Goal: Task Accomplishment & Management: Manage account settings

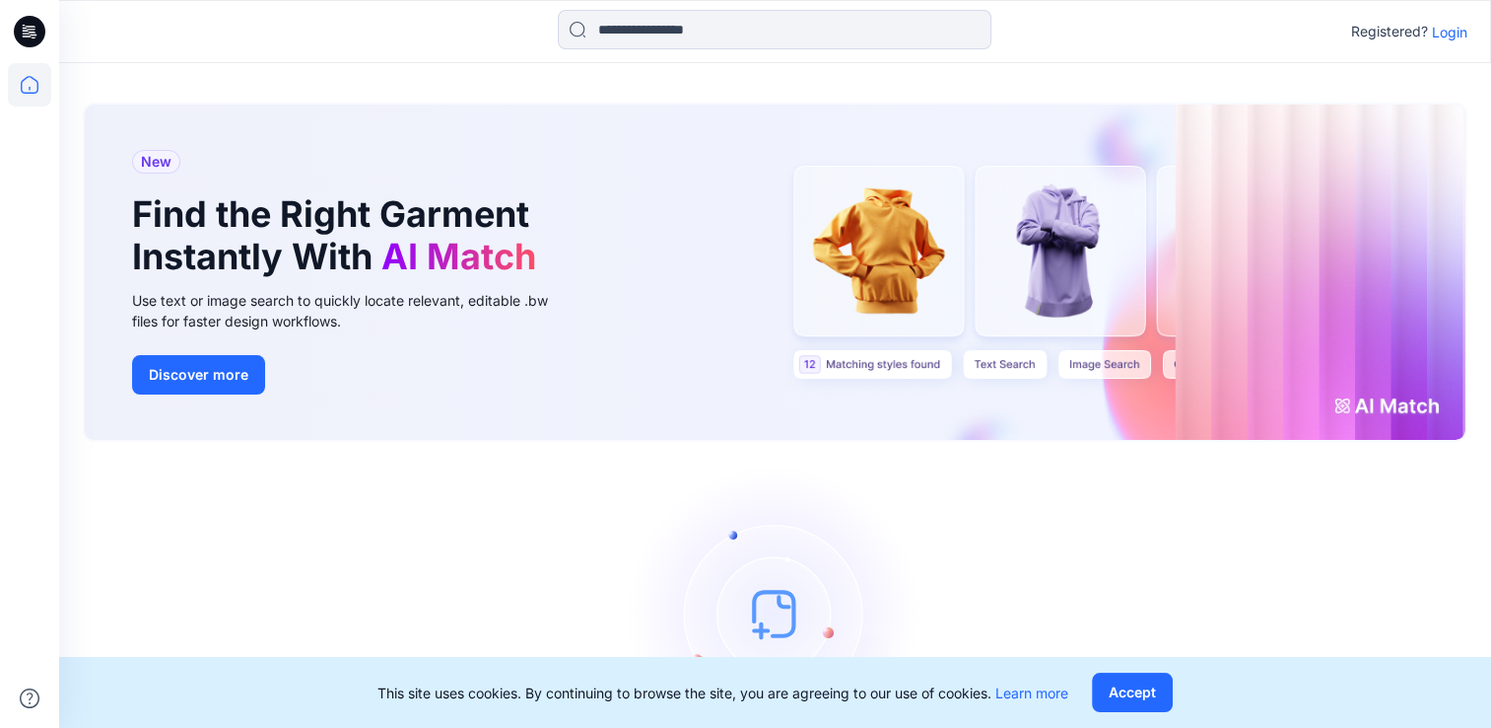
click at [1445, 29] on p "Login" at bounding box center [1449, 32] width 35 height 21
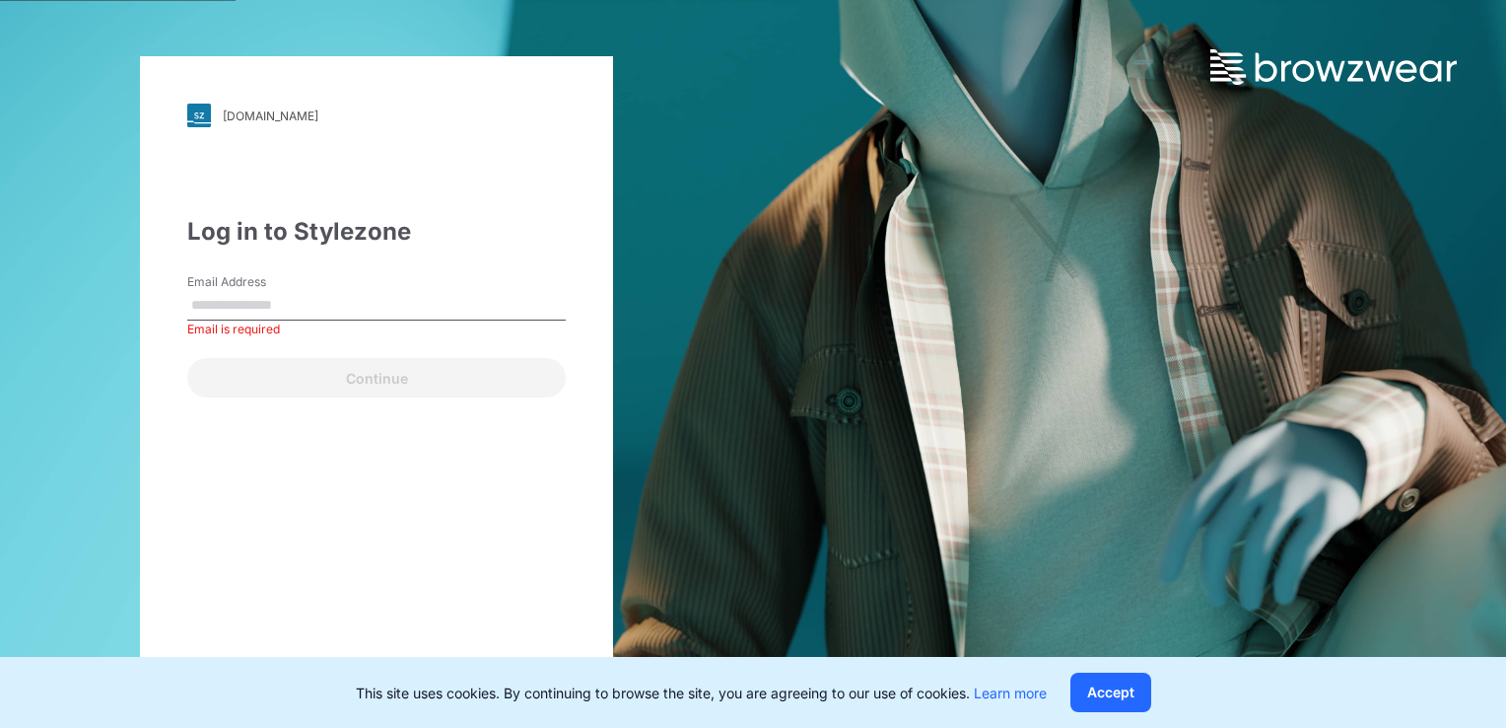
click at [292, 302] on input "Email Address" at bounding box center [376, 306] width 379 height 30
type input "**********"
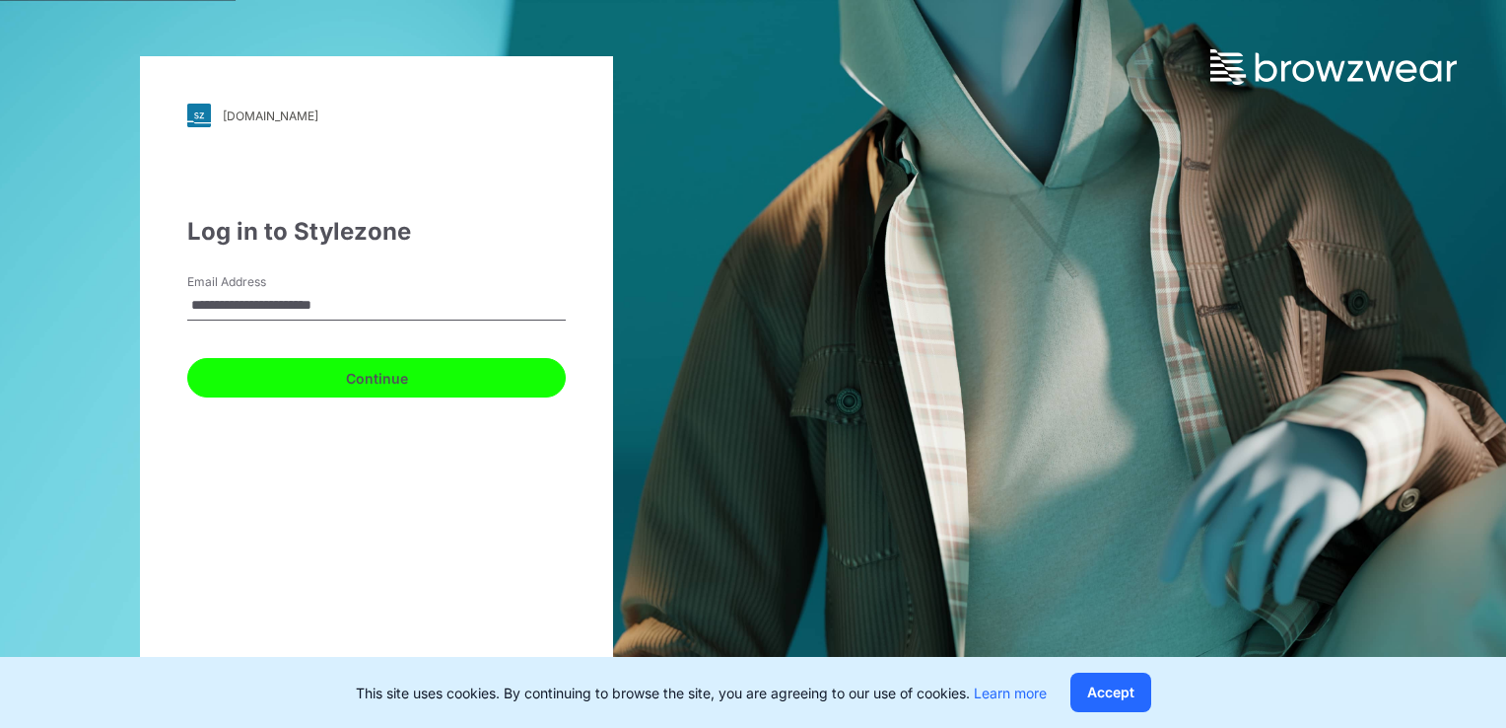
click at [327, 384] on button "Continue" at bounding box center [376, 377] width 379 height 39
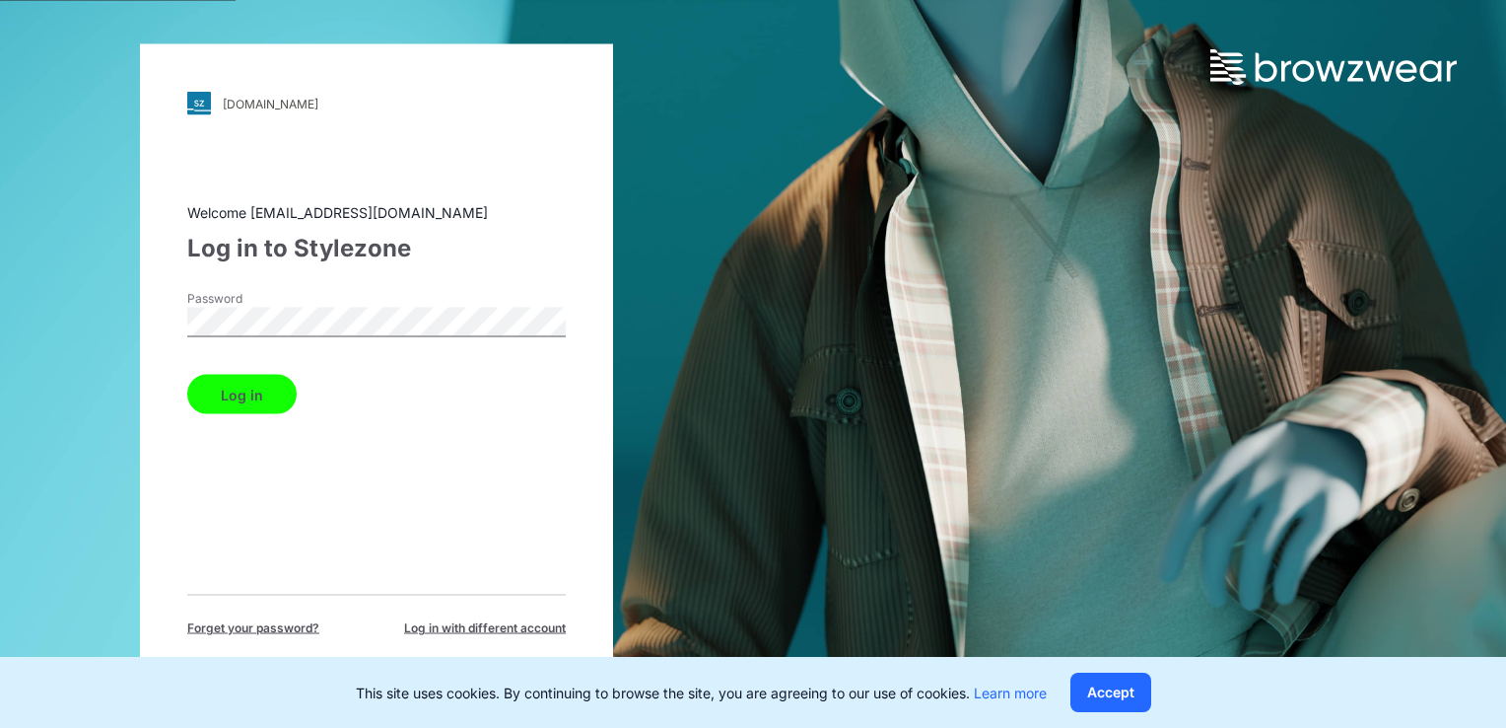
click at [268, 386] on button "Log in" at bounding box center [241, 394] width 109 height 39
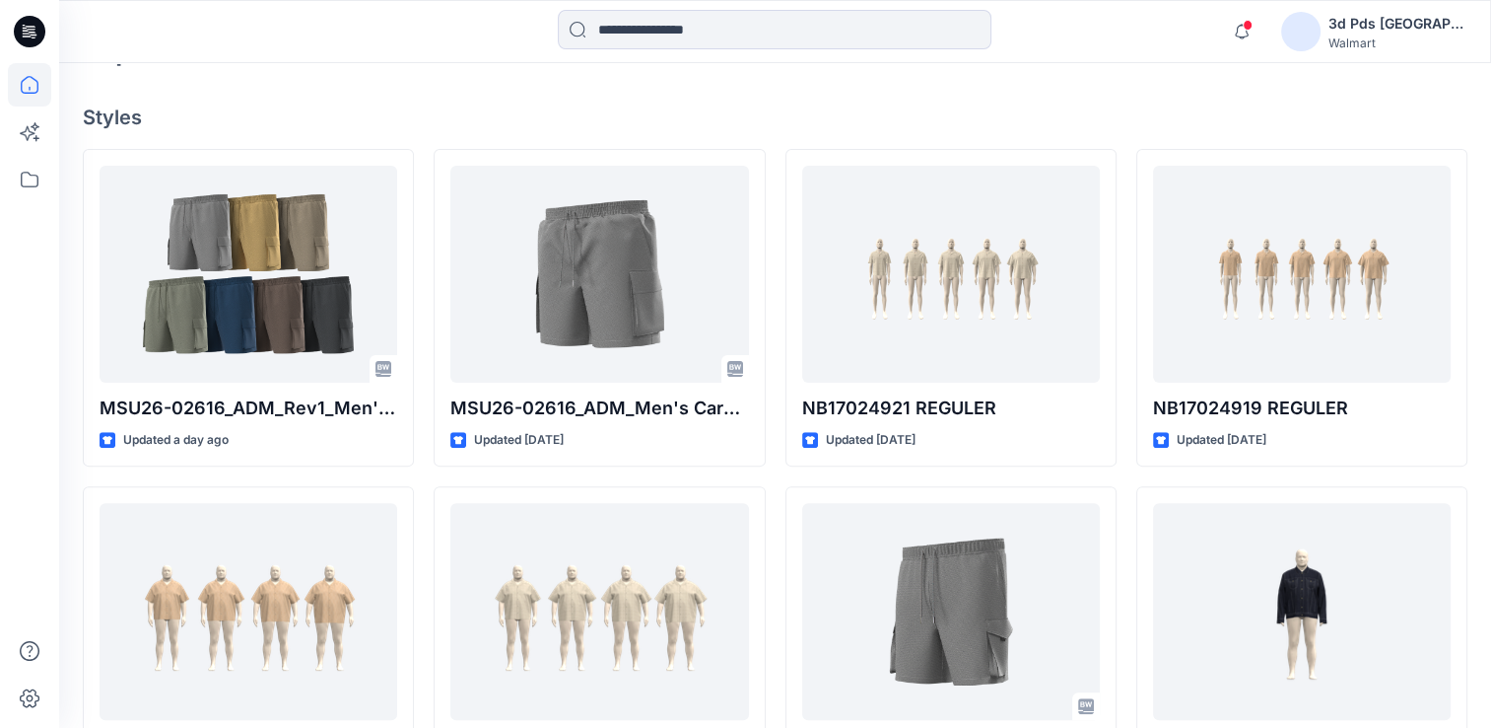
scroll to position [524, 0]
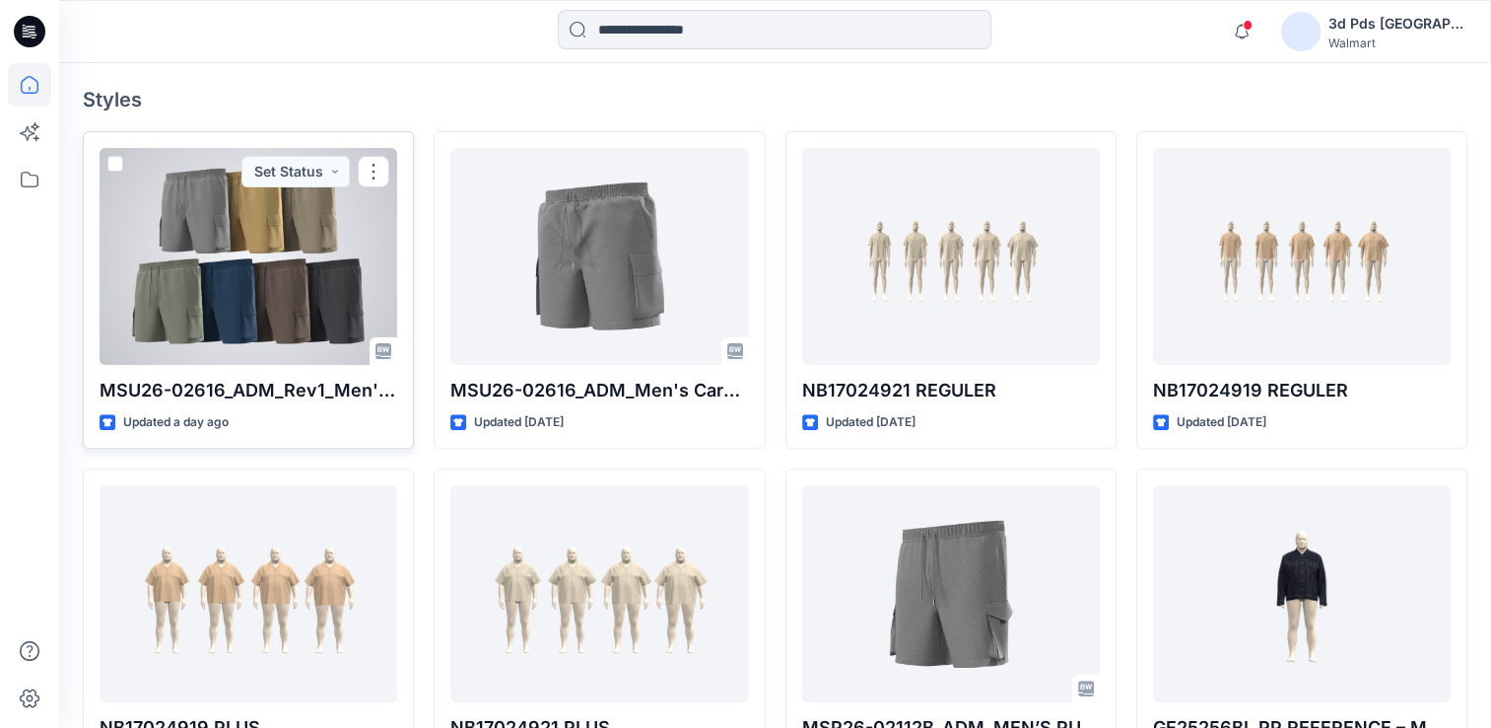
click at [244, 280] on div at bounding box center [249, 256] width 298 height 217
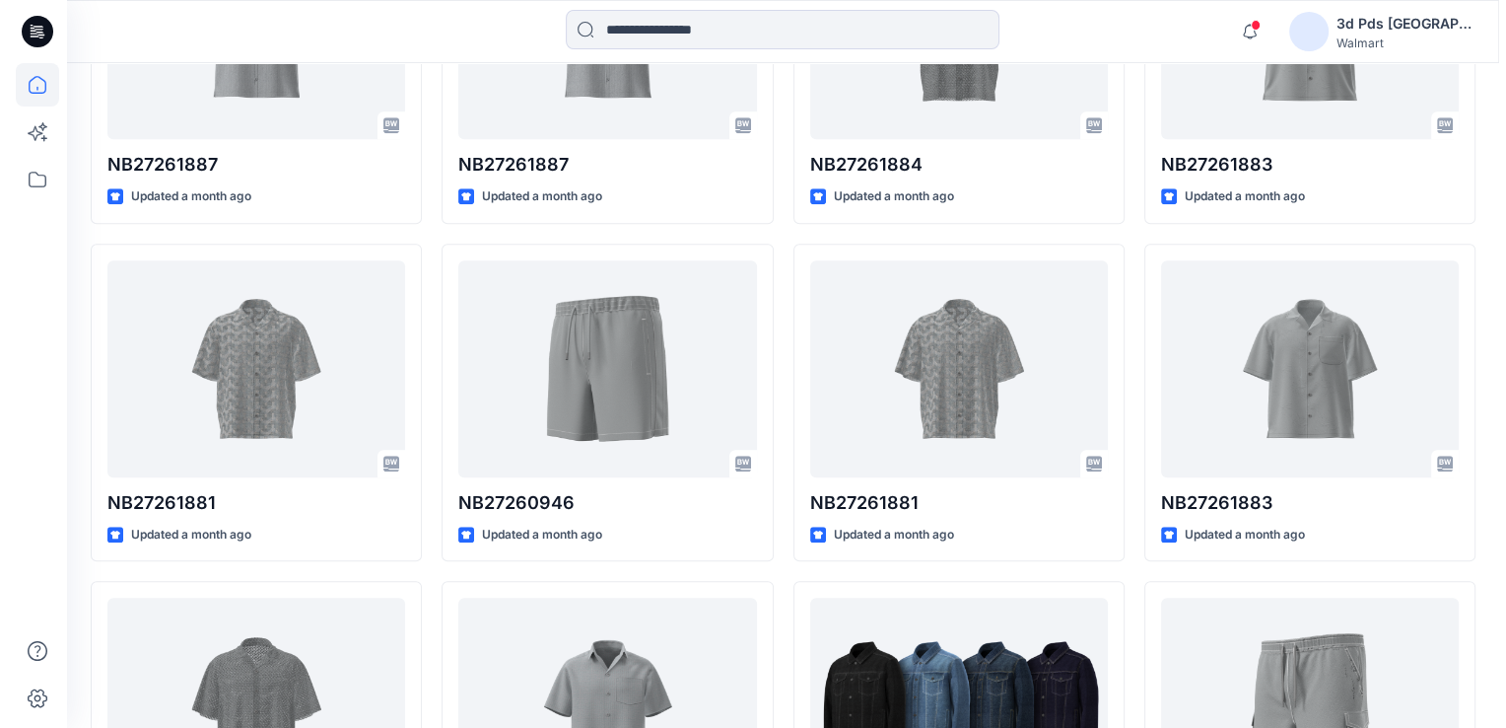
scroll to position [1815, 0]
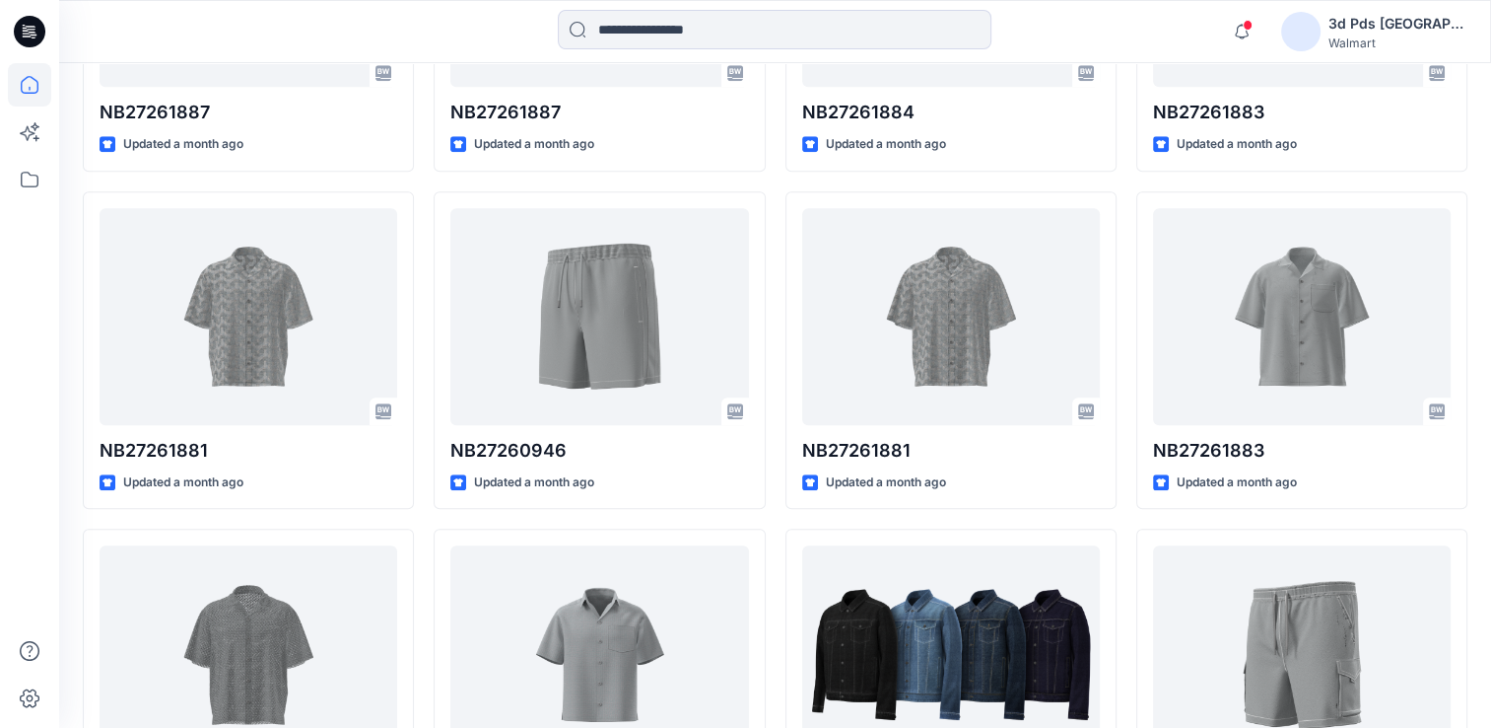
click at [1387, 34] on div "3d Pds [GEOGRAPHIC_DATA]" at bounding box center [1398, 24] width 138 height 24
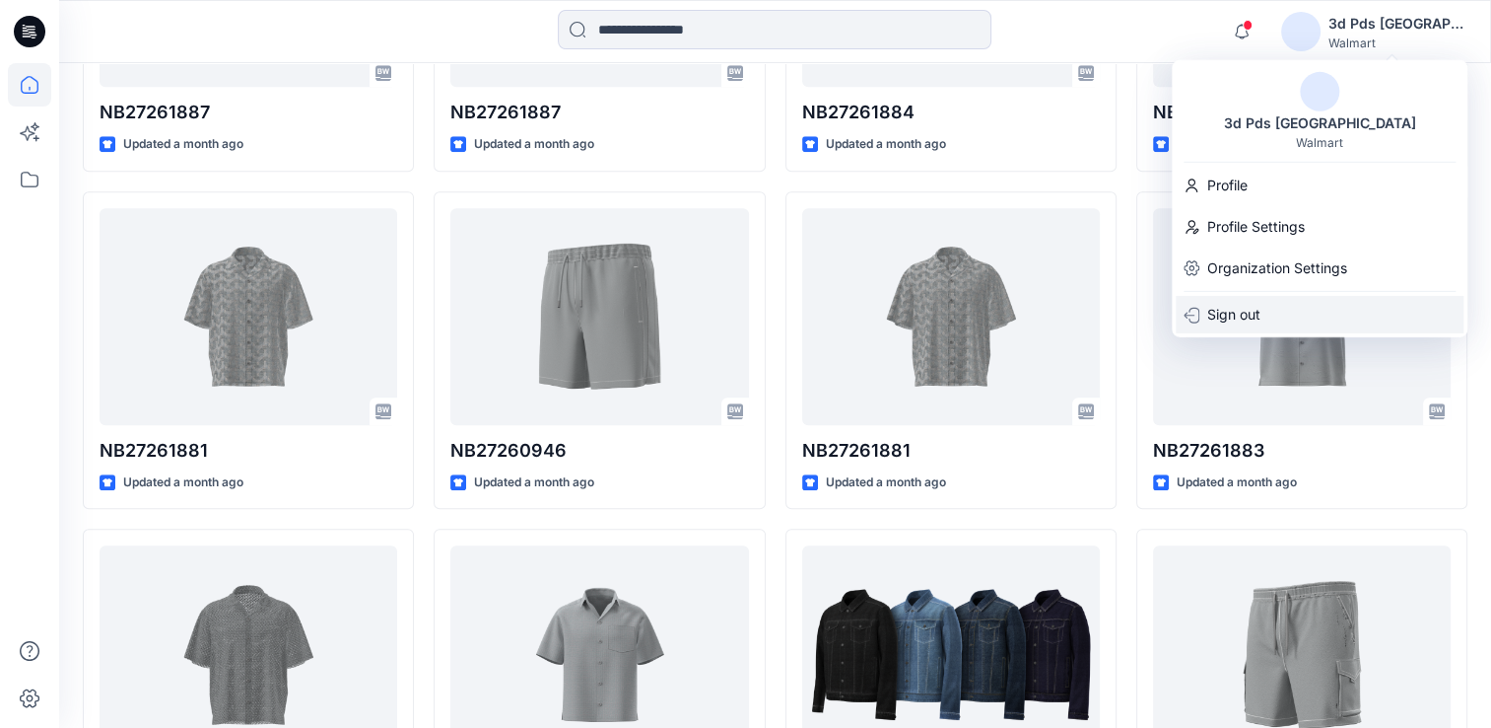
click at [1248, 311] on p "Sign out" at bounding box center [1234, 314] width 53 height 37
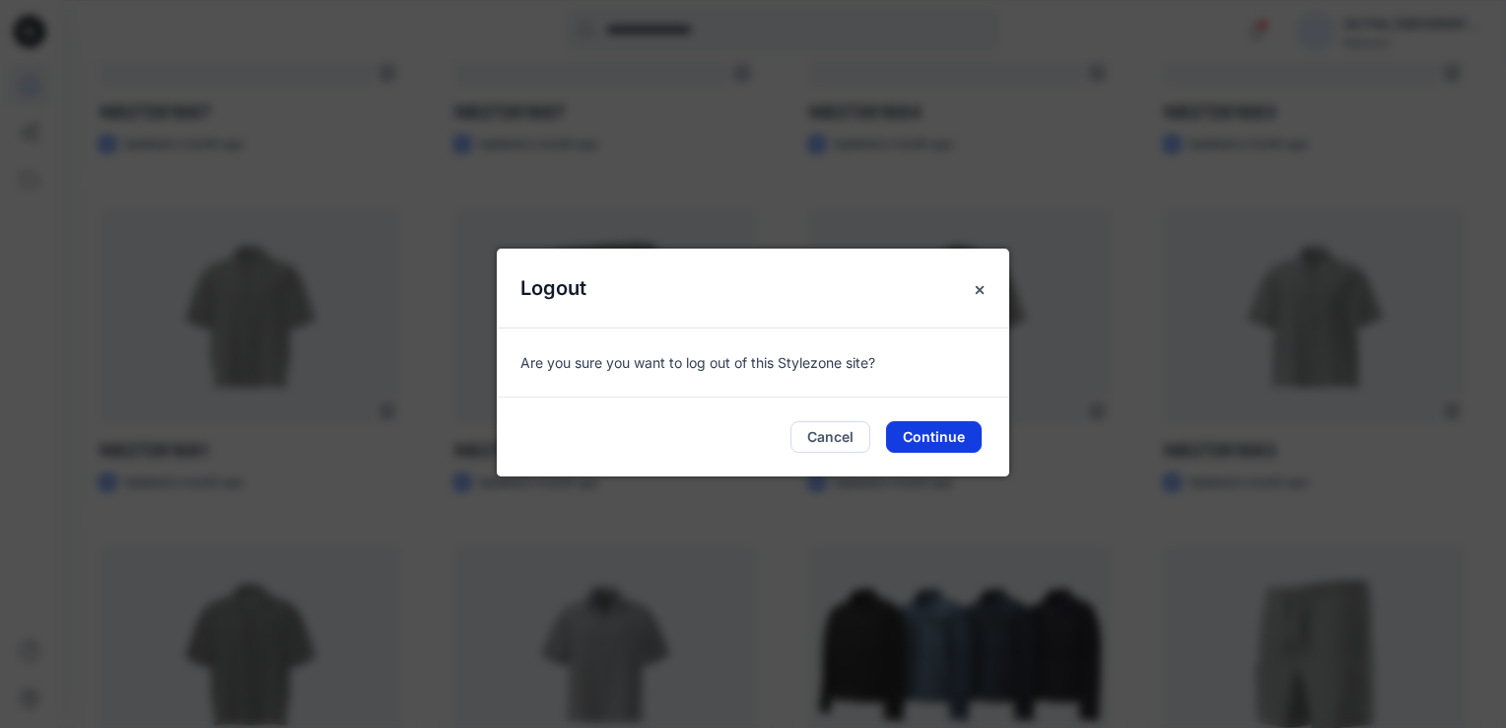
click at [900, 434] on button "Continue" at bounding box center [934, 437] width 96 height 32
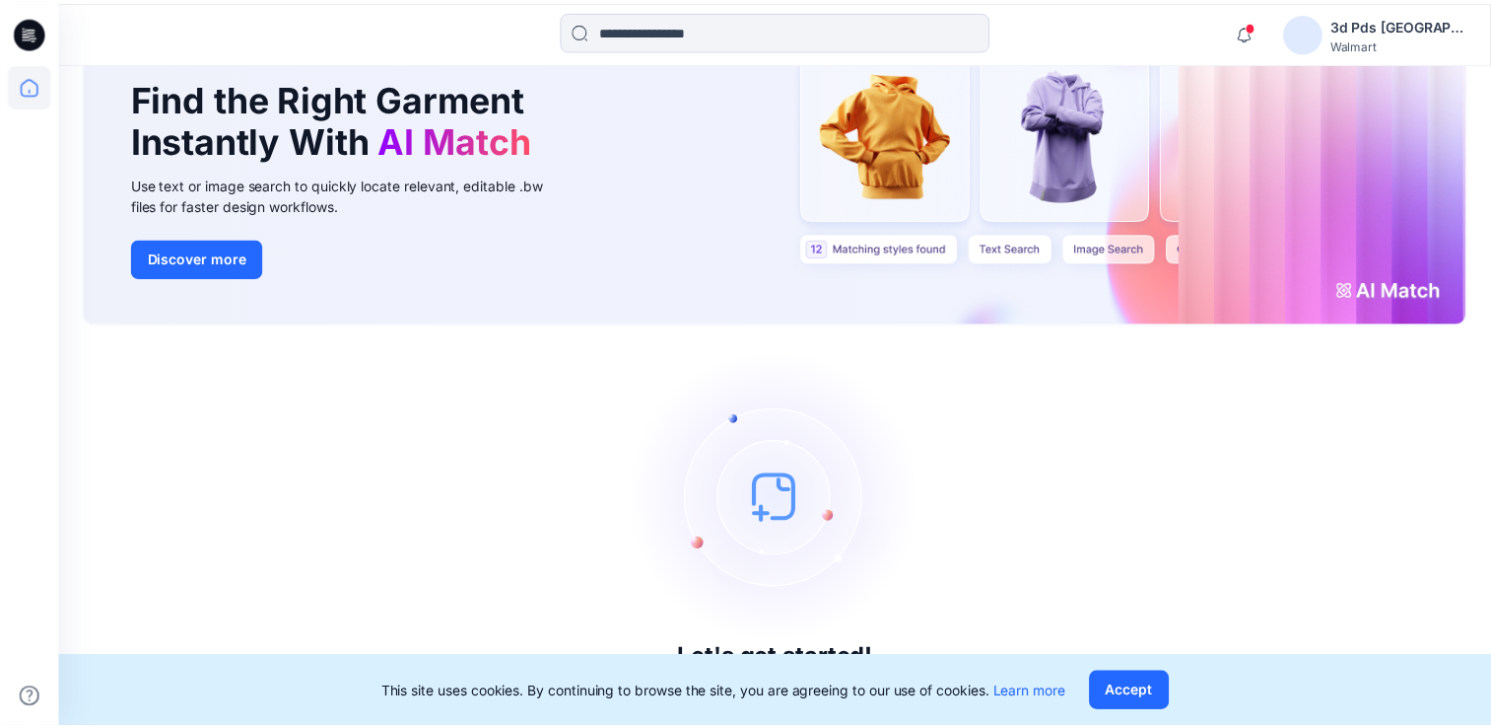
scroll to position [114, 0]
